Goal: Task Accomplishment & Management: Use online tool/utility

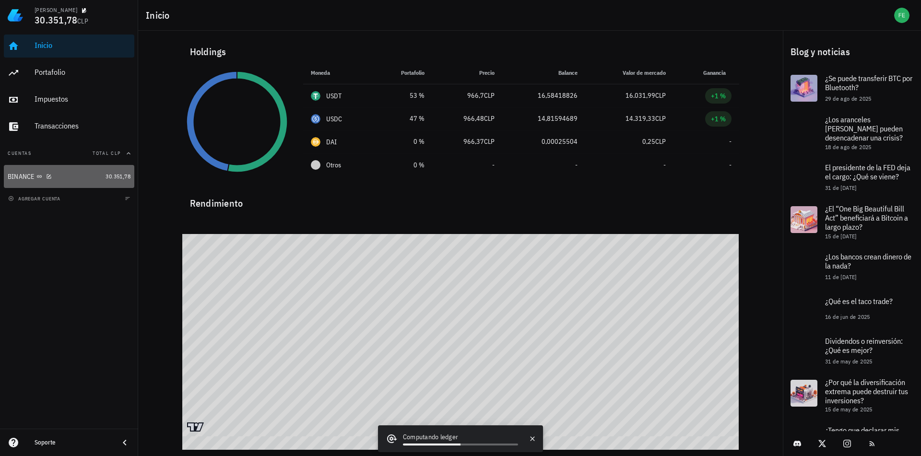
click at [96, 175] on div "BINANCE" at bounding box center [55, 176] width 94 height 9
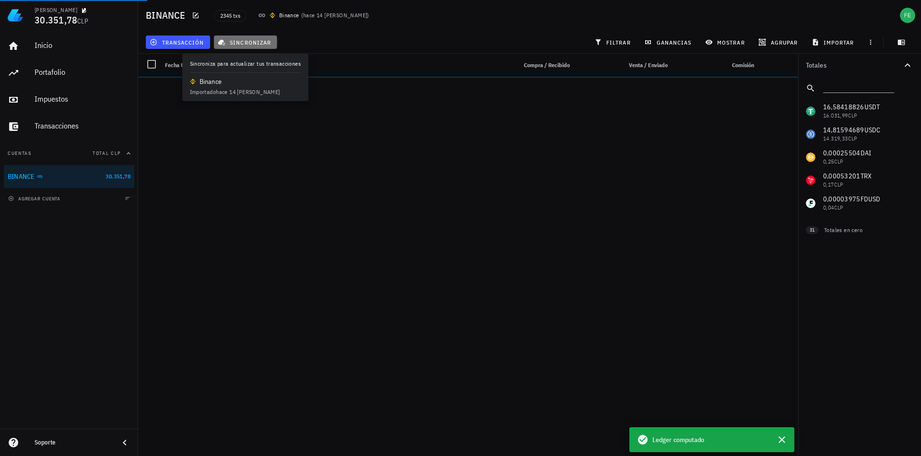
click at [243, 42] on span "sincronizar" at bounding box center [245, 42] width 51 height 8
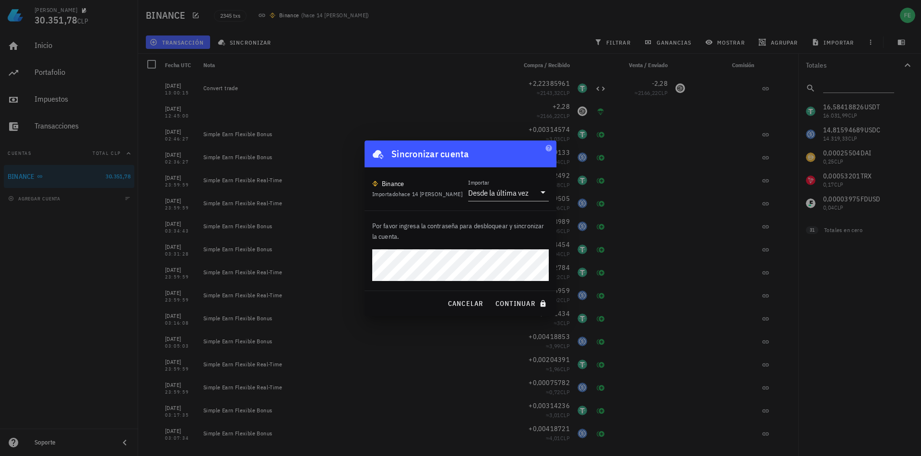
click at [491, 295] on button "continuar" at bounding box center [521, 303] width 61 height 17
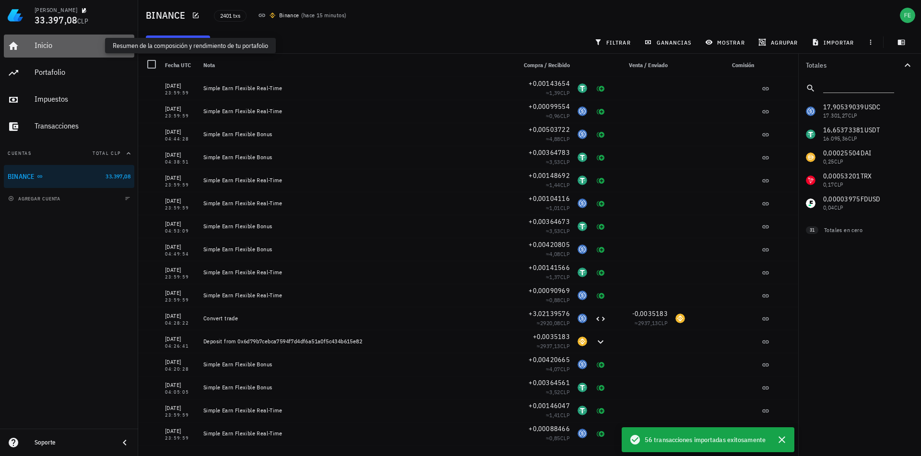
click at [69, 50] on div "Inicio" at bounding box center [83, 45] width 96 height 9
